Goal: Task Accomplishment & Management: Manage account settings

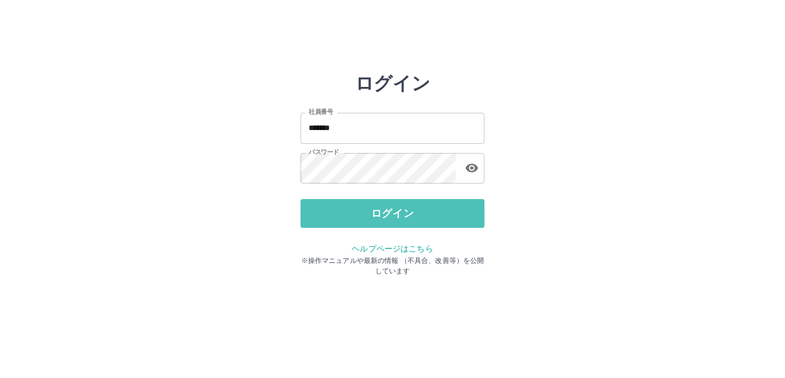
click at [356, 208] on button "ログイン" at bounding box center [393, 213] width 184 height 29
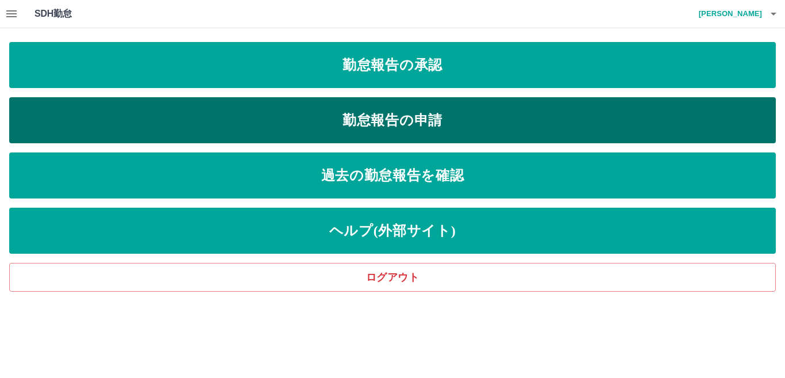
click at [254, 129] on link "勤怠報告の申請" at bounding box center [392, 120] width 767 height 46
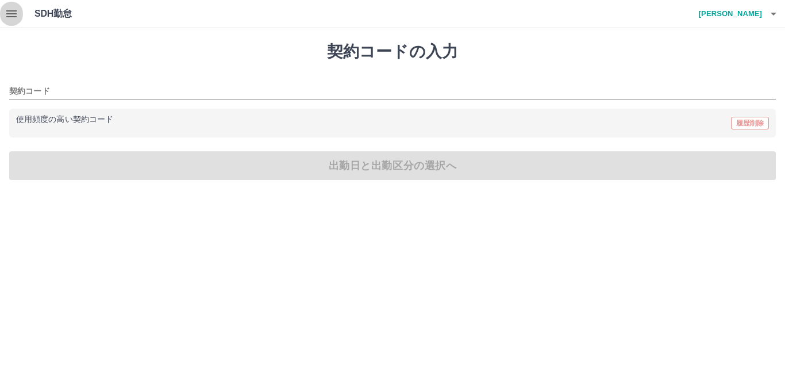
click at [13, 14] on icon "button" at bounding box center [11, 13] width 10 height 7
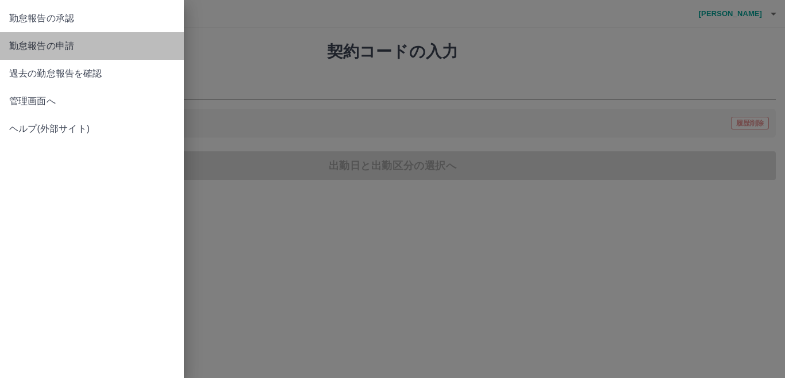
click at [36, 49] on span "勤怠報告の申請" at bounding box center [91, 46] width 165 height 14
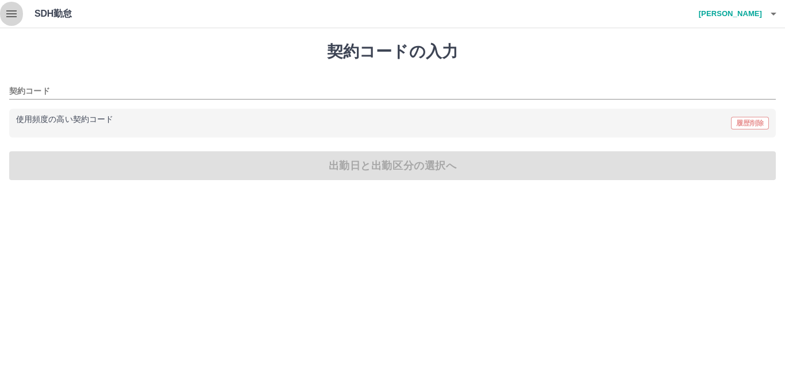
click at [12, 14] on icon "button" at bounding box center [11, 13] width 10 height 7
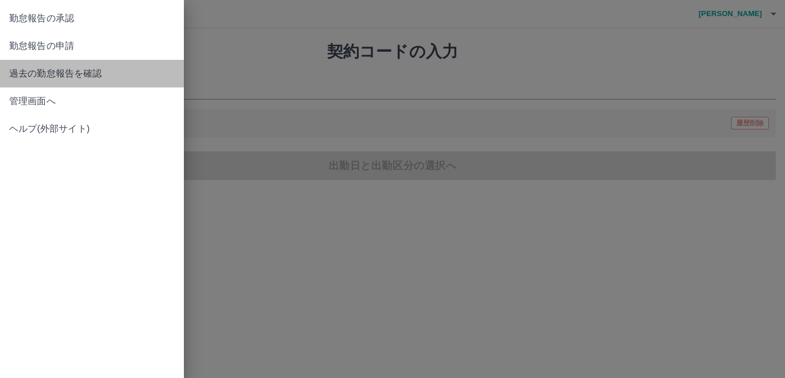
click at [67, 69] on span "過去の勤怠報告を確認" at bounding box center [91, 74] width 165 height 14
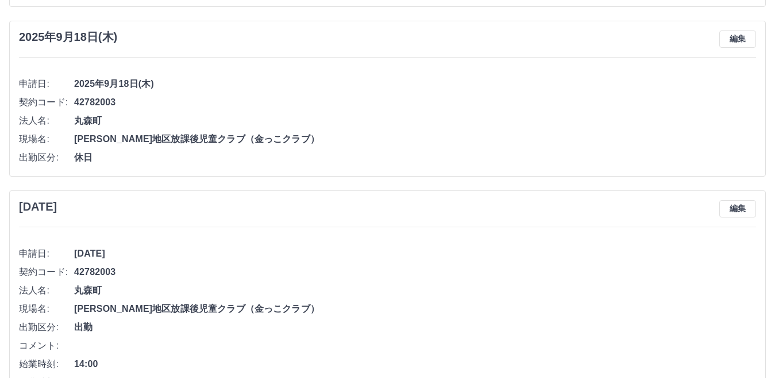
scroll to position [919, 0]
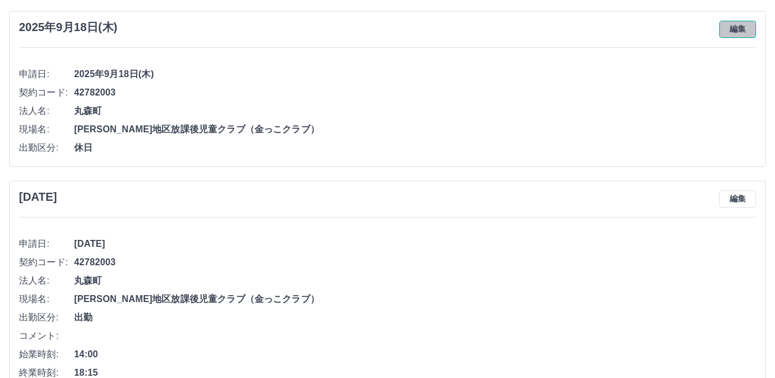
click at [720, 34] on button "編集" at bounding box center [737, 29] width 37 height 17
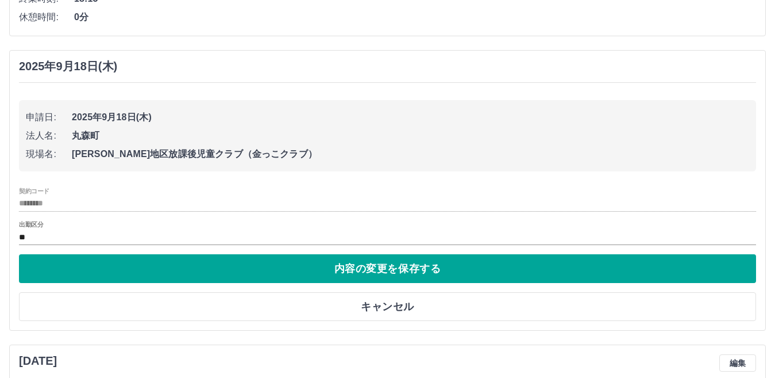
scroll to position [862, 0]
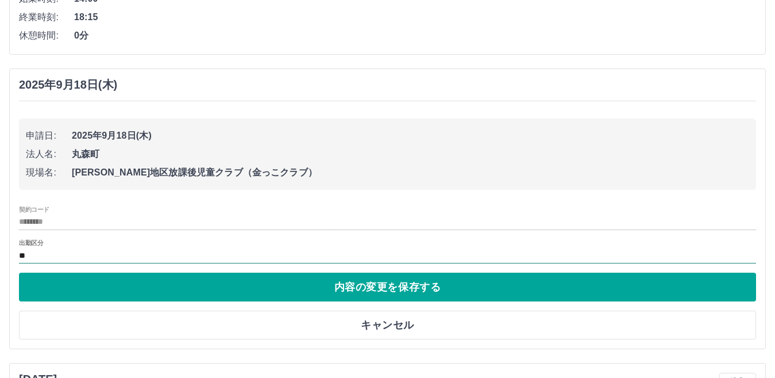
click at [23, 252] on input "**" at bounding box center [387, 255] width 737 height 14
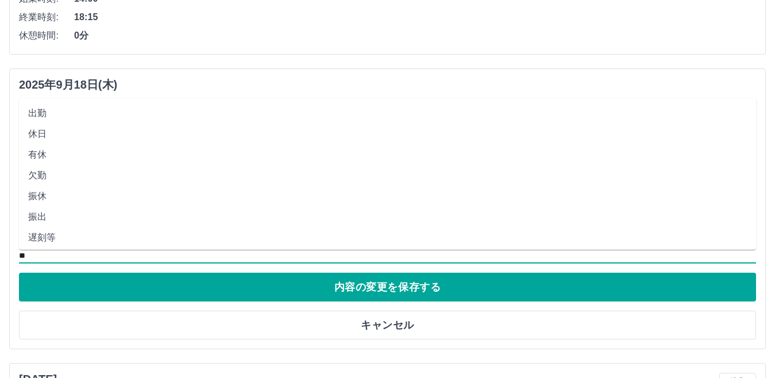
click at [53, 110] on li "出勤" at bounding box center [387, 113] width 737 height 21
type input "**"
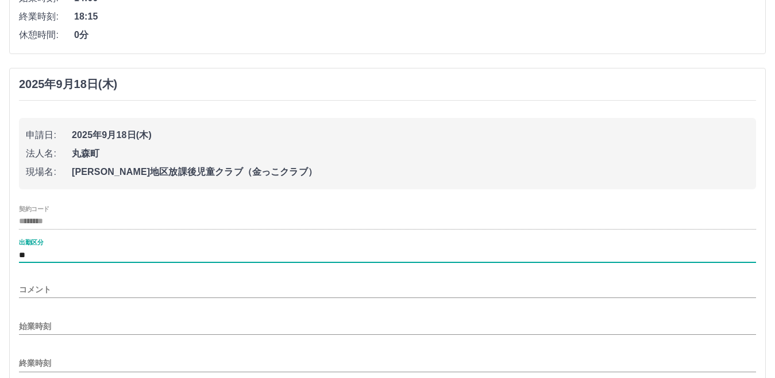
scroll to position [919, 0]
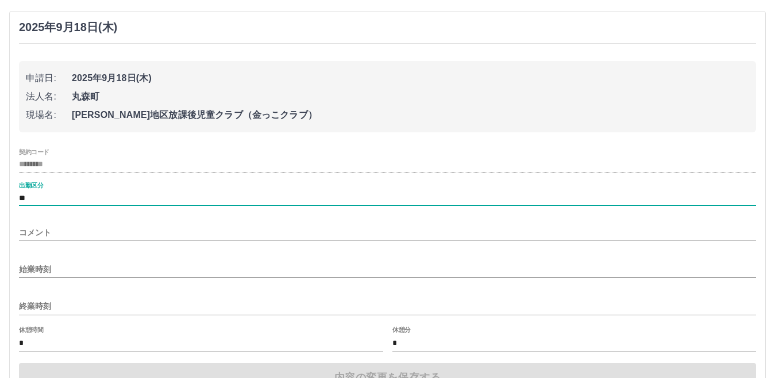
click at [54, 269] on input "始業時刻" at bounding box center [387, 269] width 737 height 17
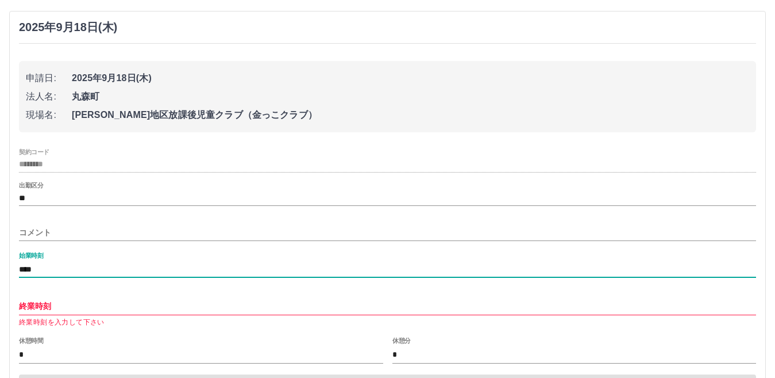
type input "****"
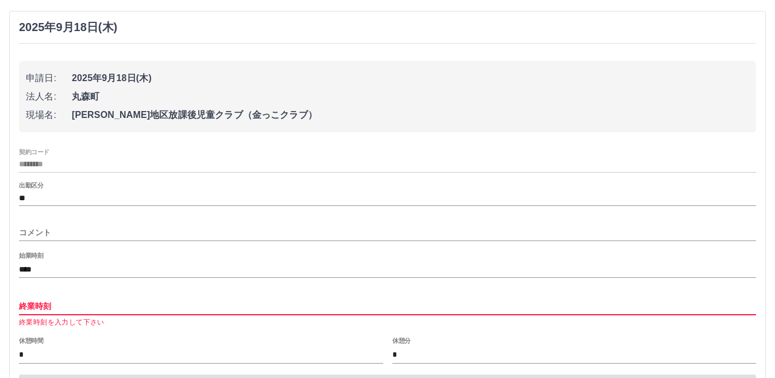
click at [44, 311] on input "終業時刻" at bounding box center [387, 306] width 737 height 17
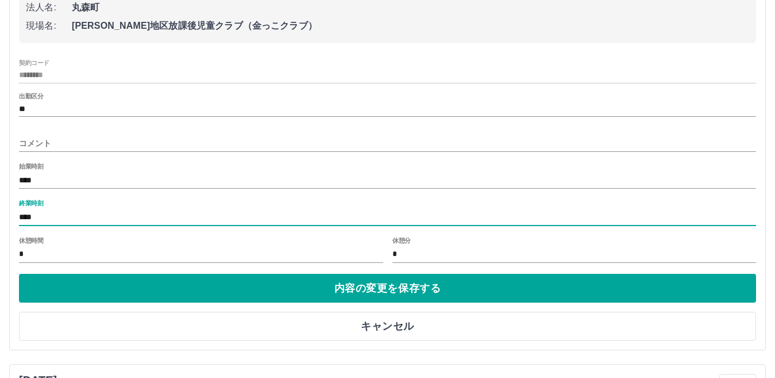
scroll to position [1034, 0]
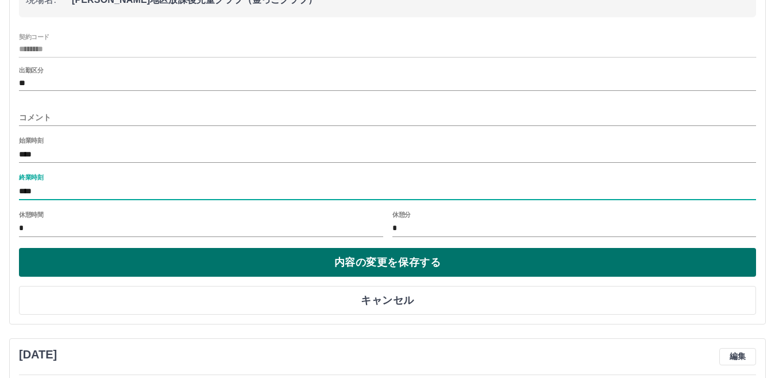
type input "****"
click at [119, 265] on button "内容の変更を保存する" at bounding box center [387, 262] width 737 height 29
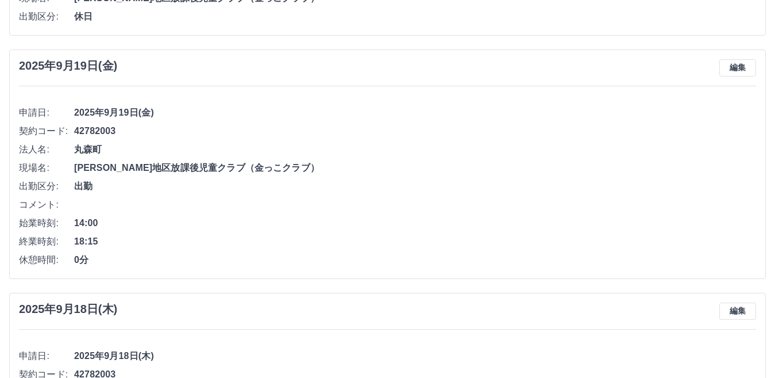
scroll to position [636, 0]
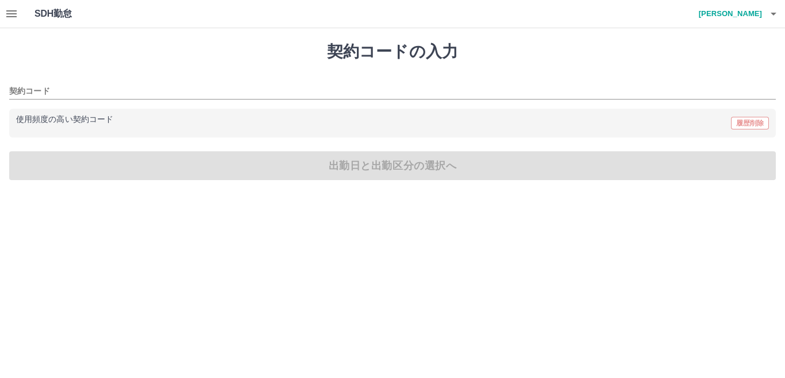
click at [7, 16] on icon "button" at bounding box center [12, 14] width 14 height 14
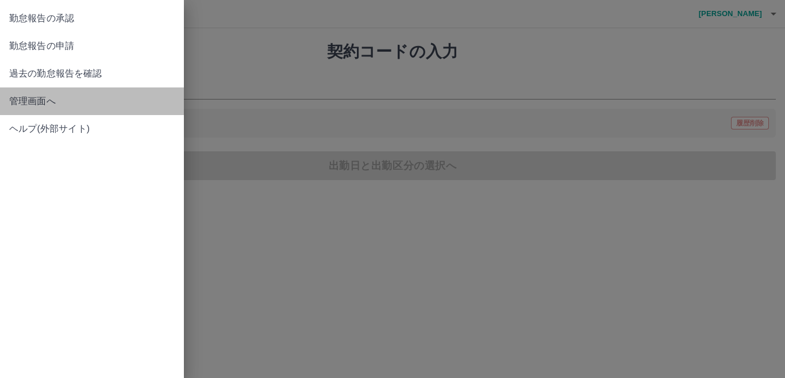
click at [53, 101] on span "管理画面へ" at bounding box center [91, 101] width 165 height 14
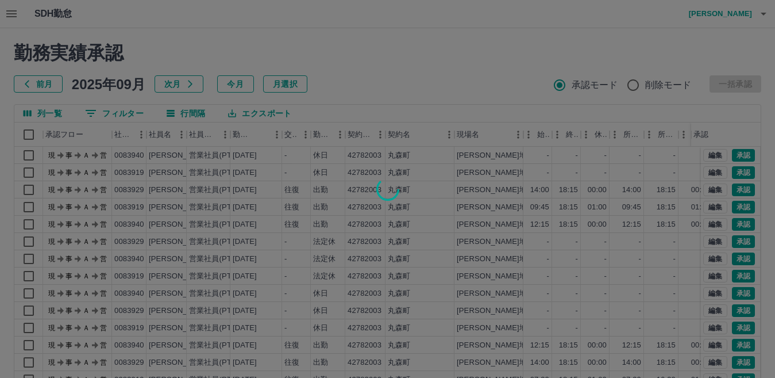
click at [44, 83] on div at bounding box center [387, 189] width 775 height 378
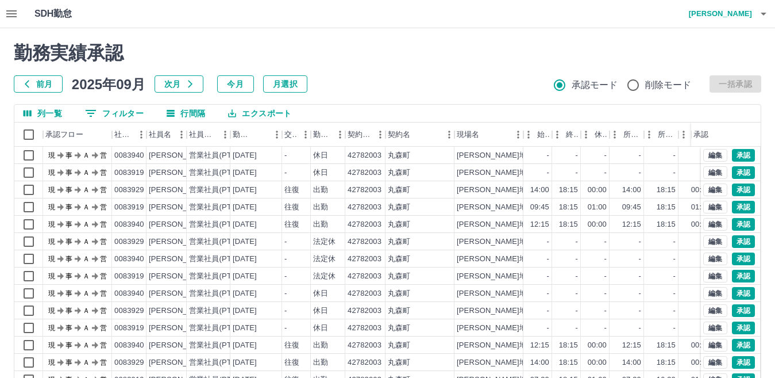
click at [44, 83] on button "前月" at bounding box center [38, 83] width 49 height 17
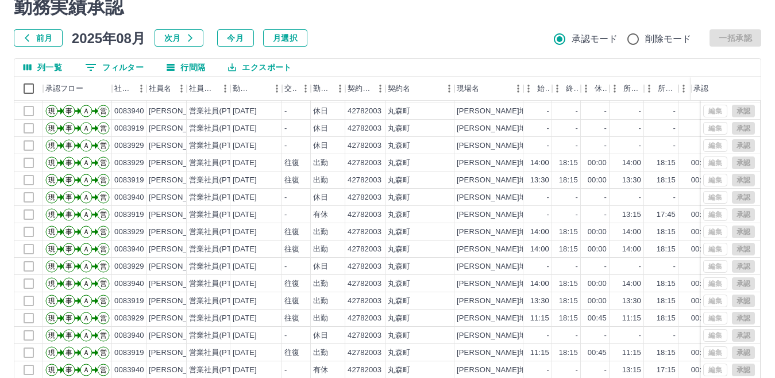
scroll to position [108, 0]
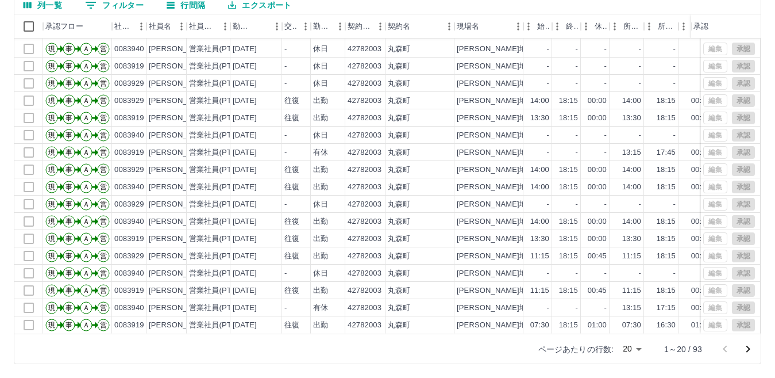
click at [641, 347] on body "SDH勤怠 [PERSON_NAME] 勤務実績承認 前月 [DATE] 次月 今月 月選択 承認モード 削除モード 一括承認 列一覧 0 フィルター 行間隔…" at bounding box center [387, 135] width 775 height 486
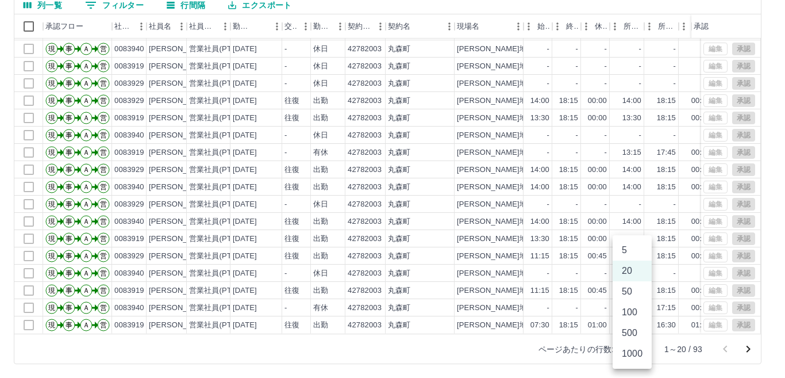
click at [627, 313] on li "100" at bounding box center [632, 312] width 39 height 21
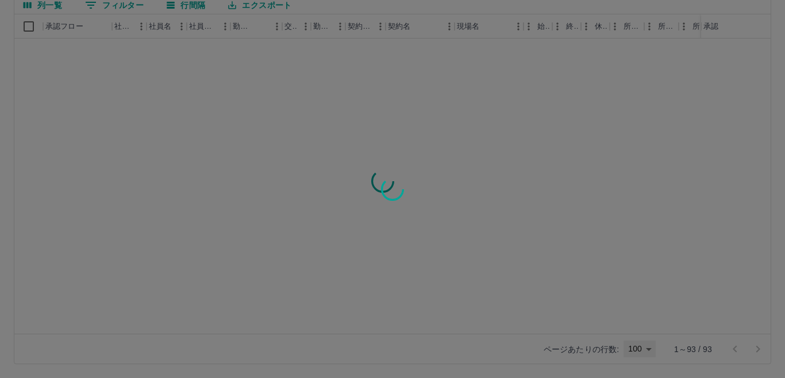
type input "***"
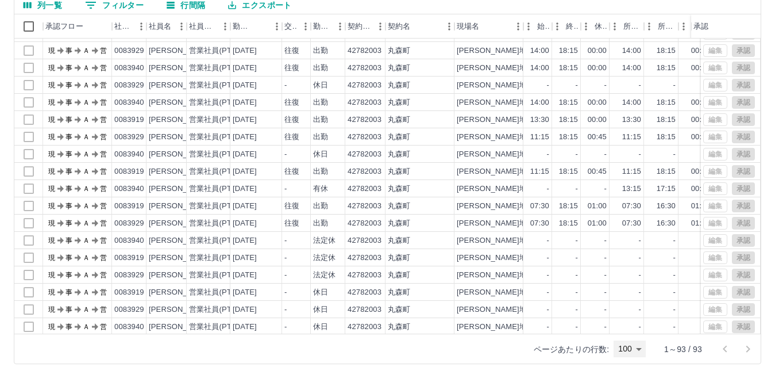
scroll to position [0, 0]
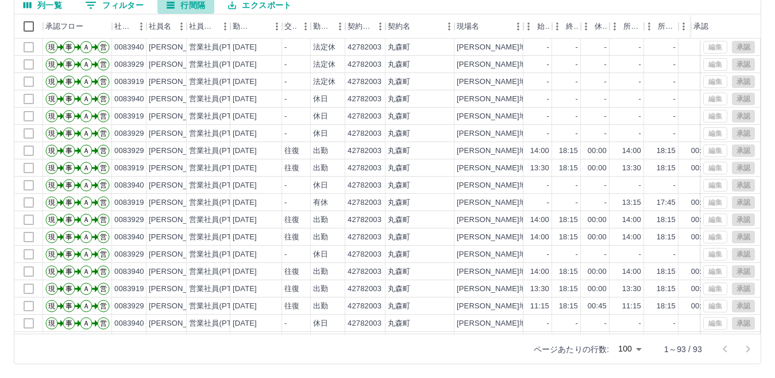
click at [183, 5] on button "行間隔" at bounding box center [185, 5] width 57 height 17
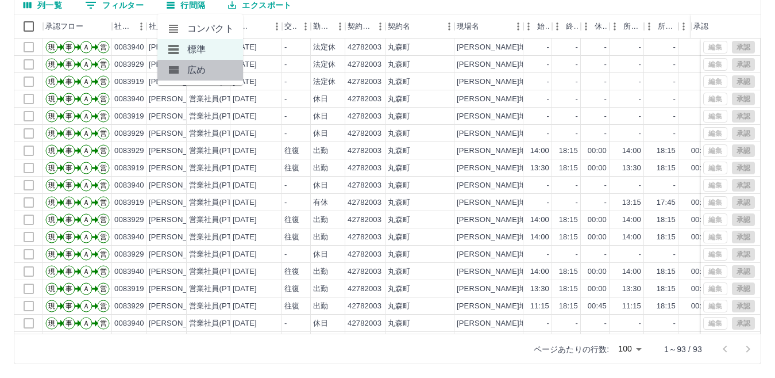
click at [201, 71] on li "広め" at bounding box center [200, 70] width 86 height 21
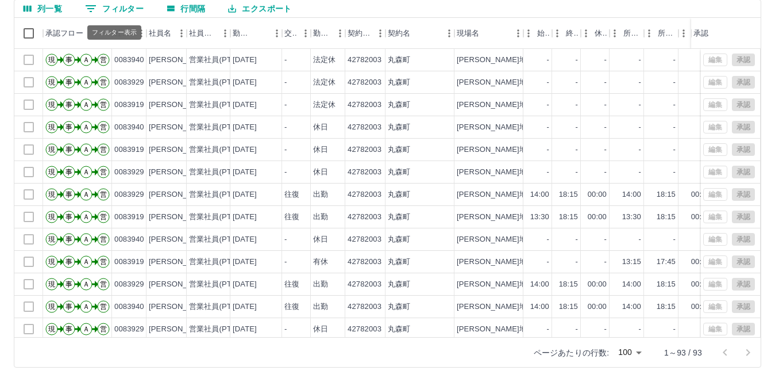
click at [124, 4] on button "0 フィルター" at bounding box center [114, 8] width 77 height 17
